Goal: Transaction & Acquisition: Purchase product/service

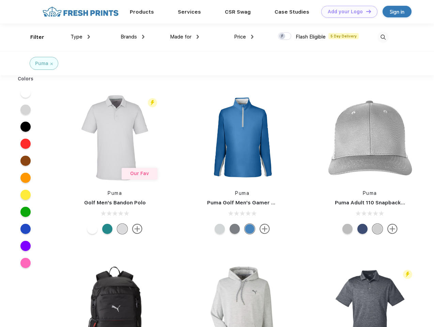
click at [347, 12] on link "Add your Logo Design Tool" at bounding box center [349, 12] width 56 height 12
click at [33, 37] on div "Filter" at bounding box center [37, 37] width 14 height 8
click at [80, 37] on span "Type" at bounding box center [77, 37] width 12 height 6
click at [133, 37] on span "Brands" at bounding box center [129, 37] width 16 height 6
click at [185, 37] on span "Made for" at bounding box center [180, 37] width 21 height 6
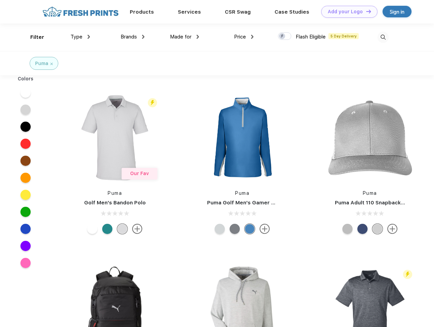
click at [244, 37] on span "Price" at bounding box center [240, 37] width 12 height 6
click at [285, 36] on div at bounding box center [284, 35] width 13 height 7
click at [282, 36] on input "checkbox" at bounding box center [280, 34] width 4 height 4
click at [383, 37] on img at bounding box center [382, 37] width 11 height 11
click at [26, 93] on div at bounding box center [26, 92] width 26 height 17
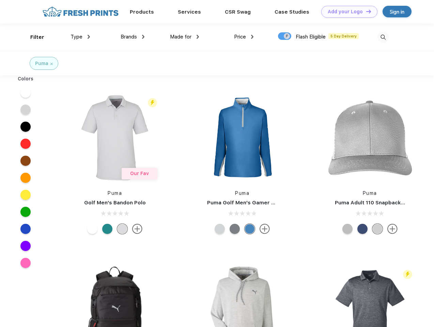
click at [26, 110] on div at bounding box center [26, 109] width 26 height 17
